Goal: Navigation & Orientation: Find specific page/section

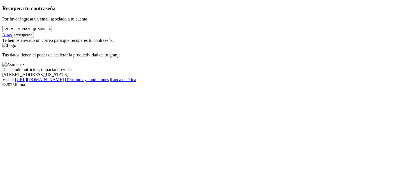
click at [34, 38] on button "Recuperar" at bounding box center [23, 35] width 22 height 6
click at [12, 37] on link "Atrás" at bounding box center [7, 34] width 10 height 5
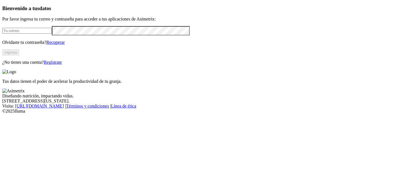
click at [52, 34] on input "email" at bounding box center [27, 31] width 50 height 6
type input "[PERSON_NAME][EMAIL_ADDRESS][DOMAIN_NAME]"
click input "submit" at bounding box center [0, 0] width 0 height 0
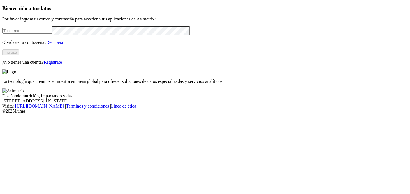
click at [52, 34] on input "email" at bounding box center [27, 31] width 50 height 6
type input "[PERSON_NAME][EMAIL_ADDRESS][DOMAIN_NAME]"
click input "submit" at bounding box center [0, 0] width 0 height 0
